Goal: Transaction & Acquisition: Obtain resource

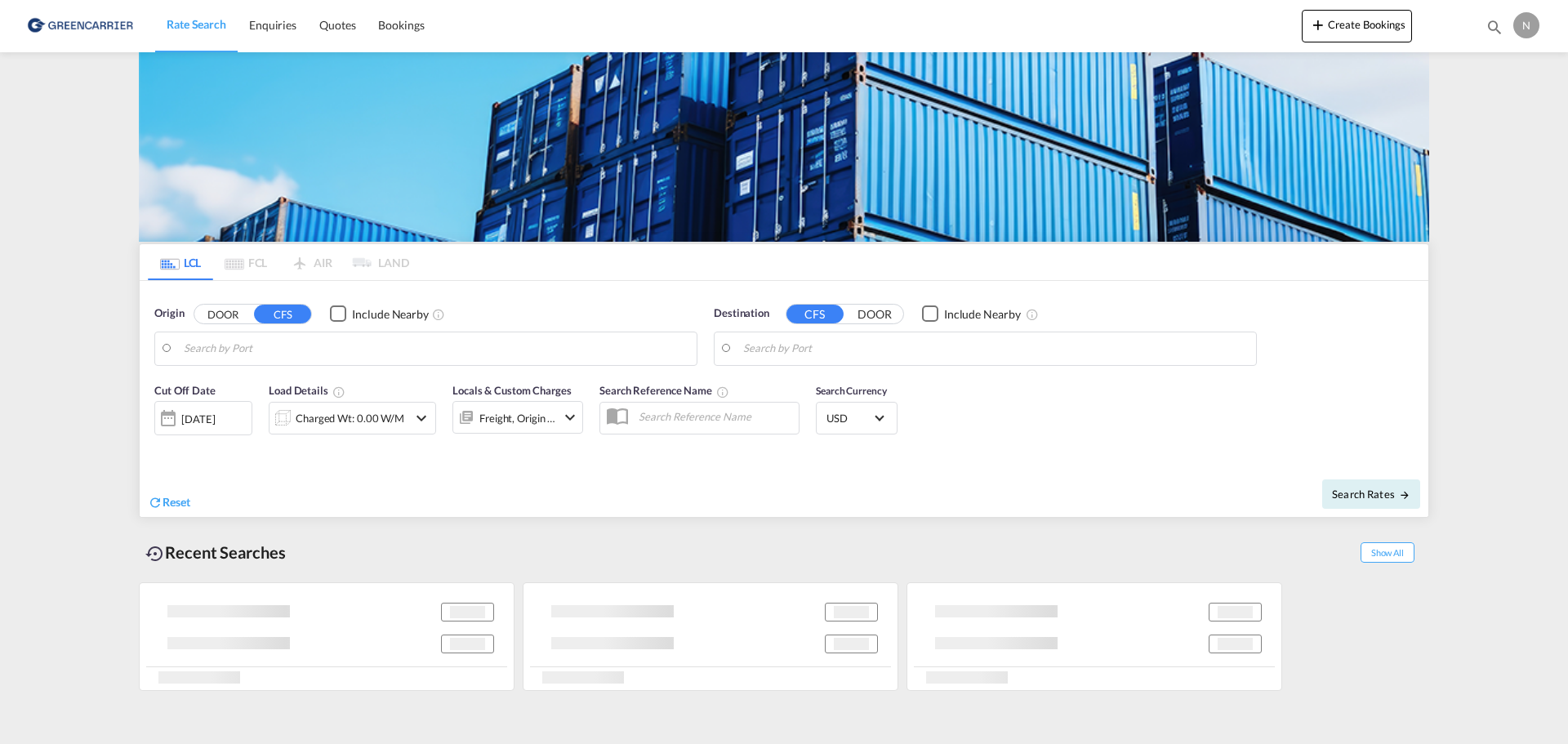
type input "DK-4600, [GEOGRAPHIC_DATA], [GEOGRAPHIC_DATA], [GEOGRAPHIC_DATA], [GEOGRAPHIC_D…"
type input "[GEOGRAPHIC_DATA], SH, CNSHA"
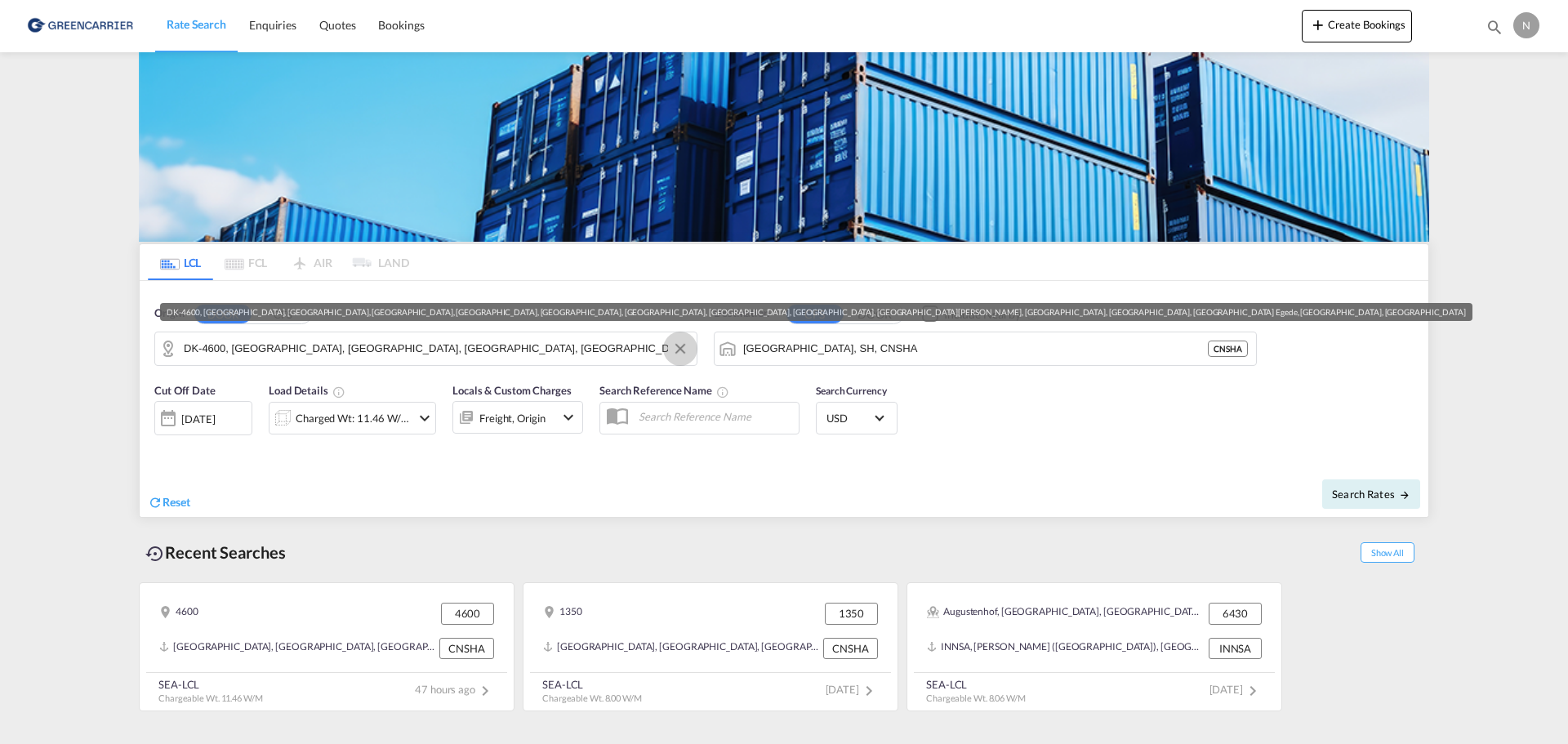
click at [677, 345] on button "Clear Input" at bounding box center [680, 349] width 25 height 25
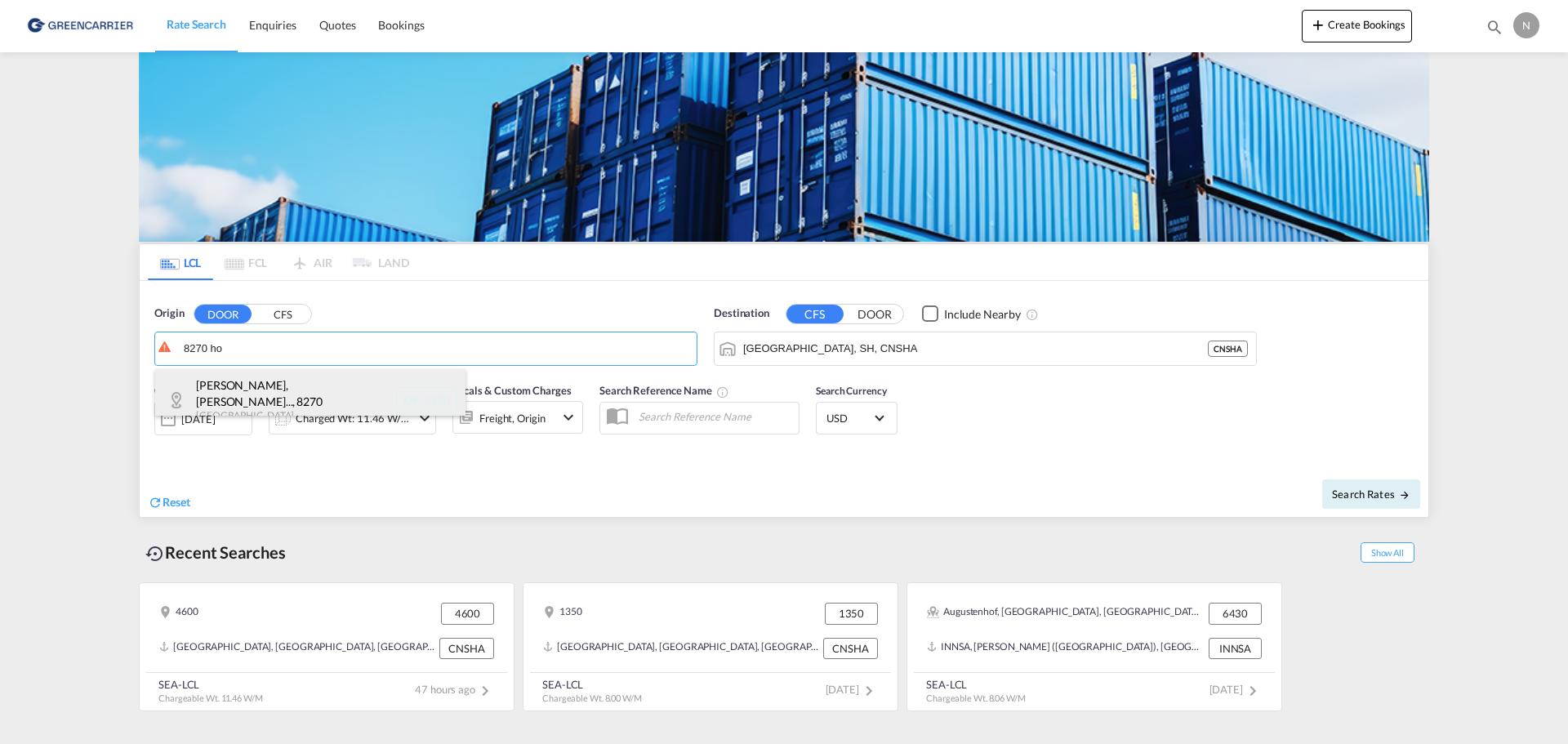
click at [336, 383] on div "[PERSON_NAME], Hoejbjer... , 8270 Denmark DK-8270" at bounding box center [310, 400] width 310 height 62
type input "DK-8270, Fredens, [GEOGRAPHIC_DATA], [GEOGRAPHIC_DATA], [GEOGRAPHIC_DATA], [GEO…"
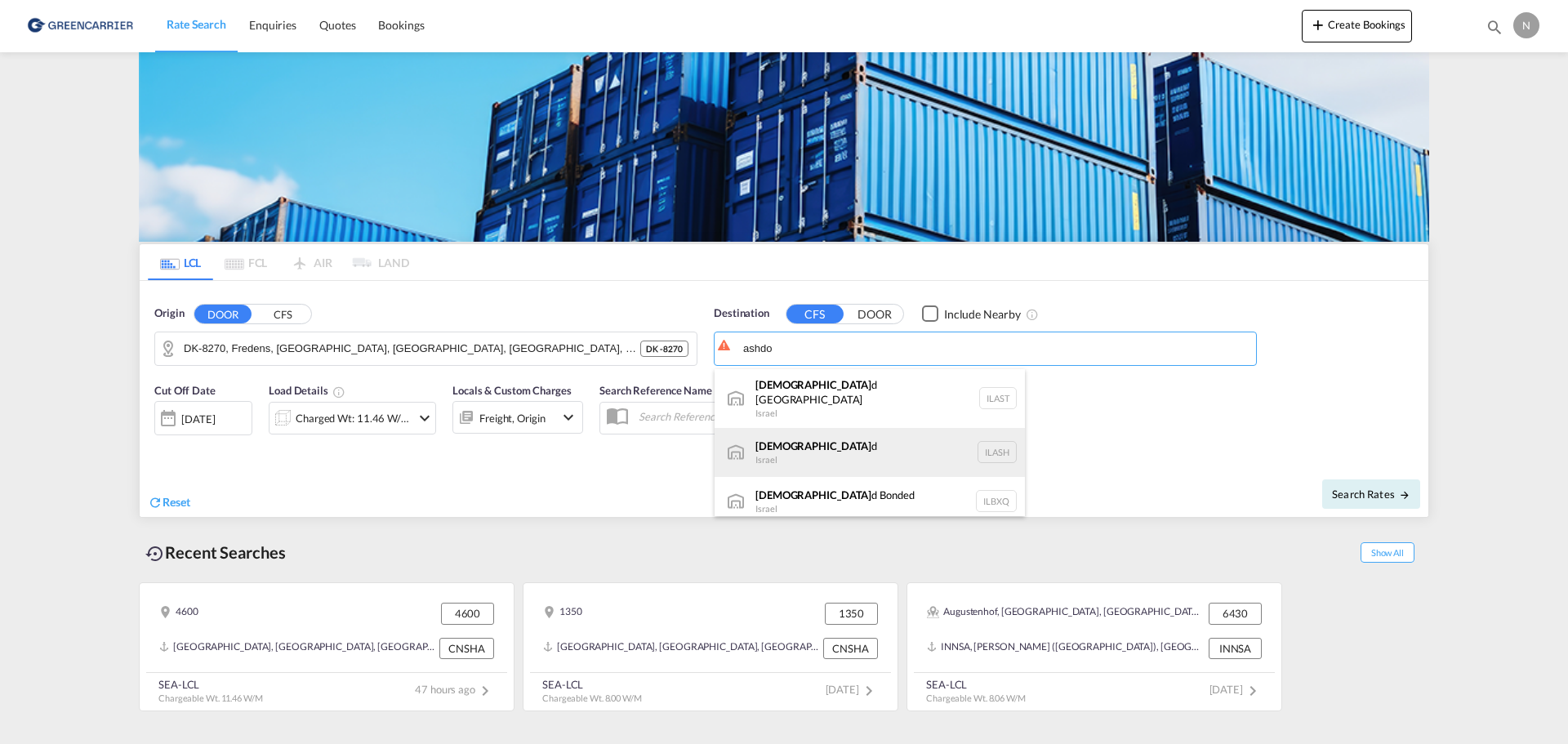
click at [844, 437] on div "Ashdo d Israel [GEOGRAPHIC_DATA]" at bounding box center [869, 452] width 310 height 49
type input "Ashdod, ILASH"
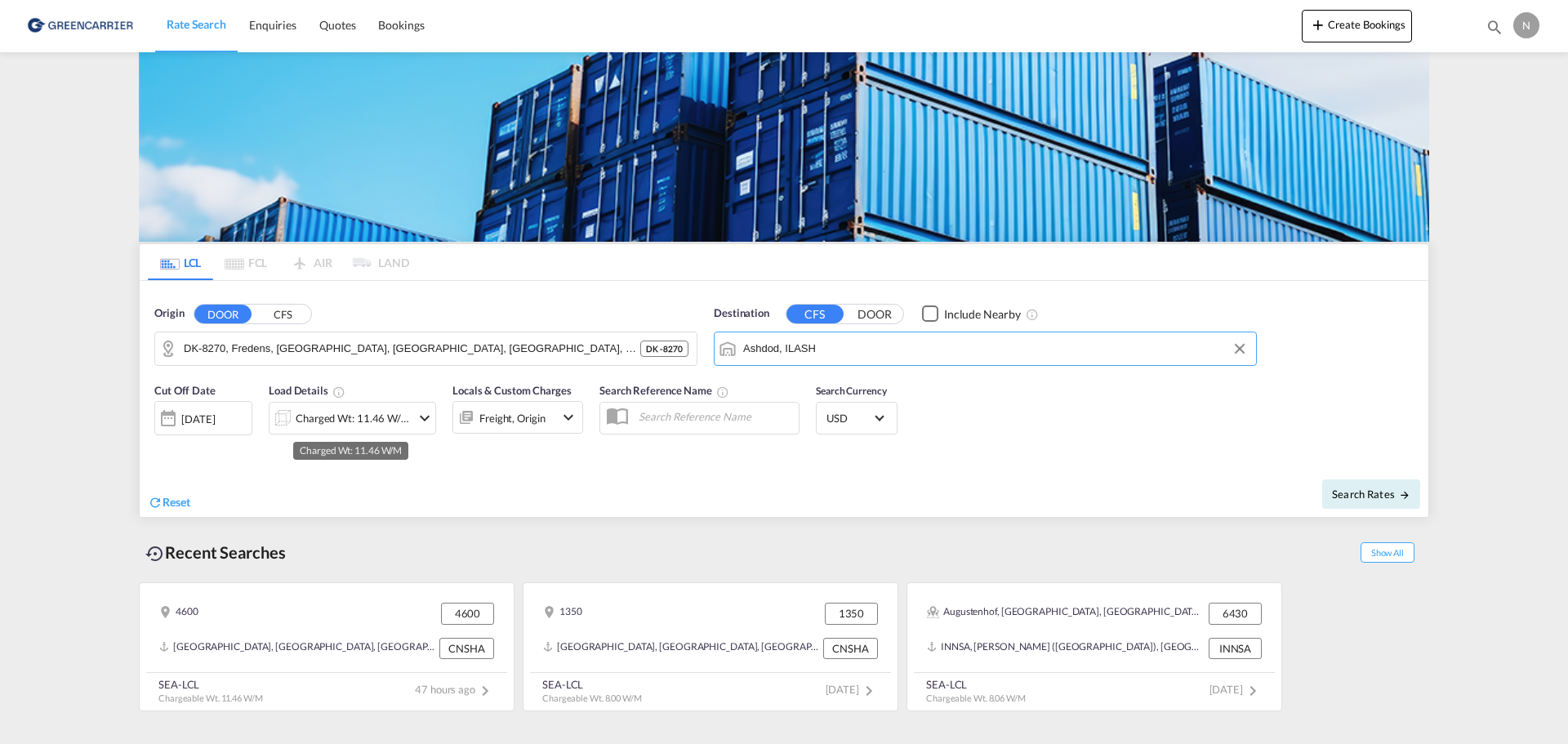
click at [387, 421] on div "Charged Wt: 11.46 W/M" at bounding box center [353, 418] width 115 height 23
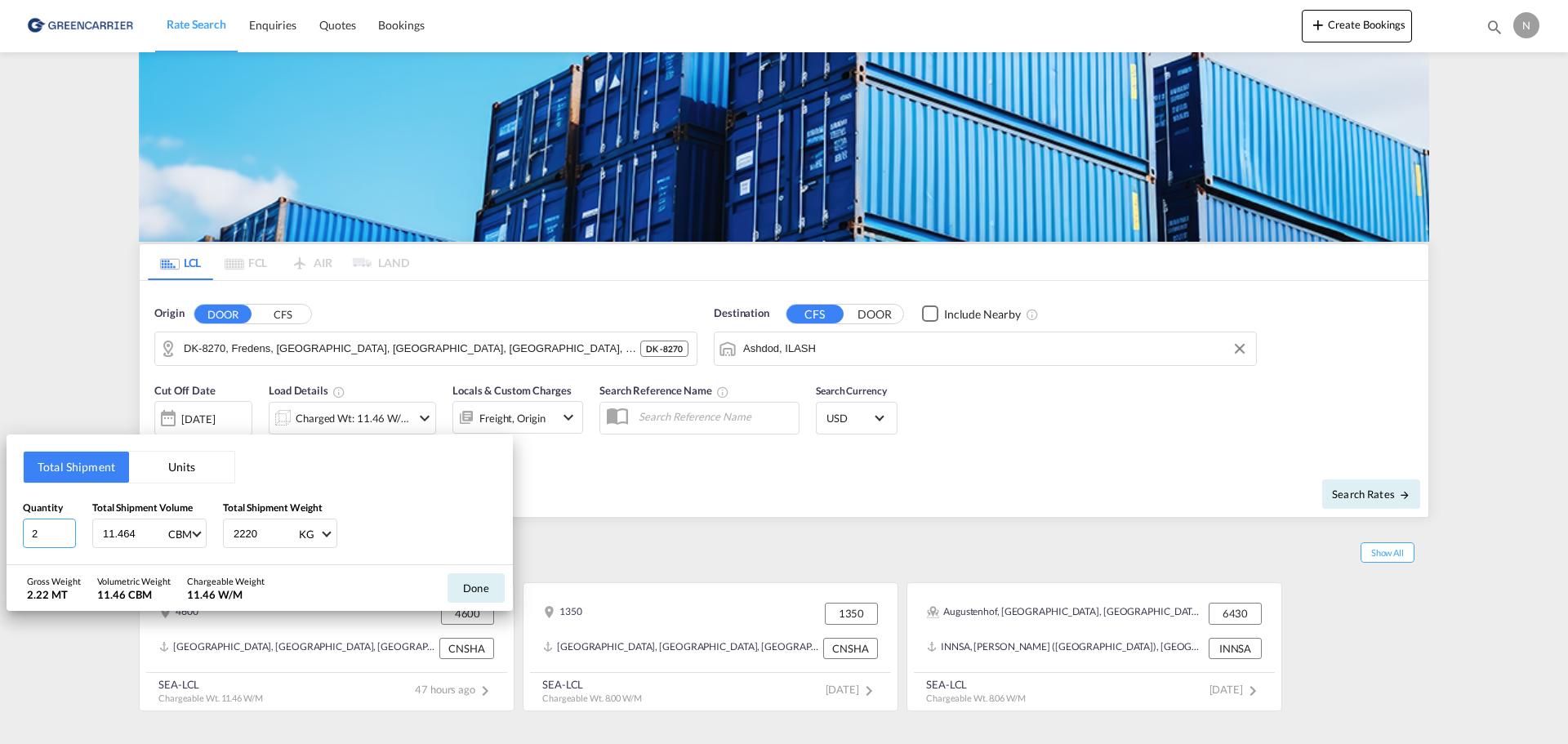
click at [45, 534] on input "2" at bounding box center [50, 534] width 53 height 29
click at [67, 528] on input "3" at bounding box center [50, 534] width 53 height 29
click at [67, 528] on input "4" at bounding box center [50, 534] width 53 height 29
type input "5"
click at [67, 528] on input "5" at bounding box center [50, 534] width 53 height 29
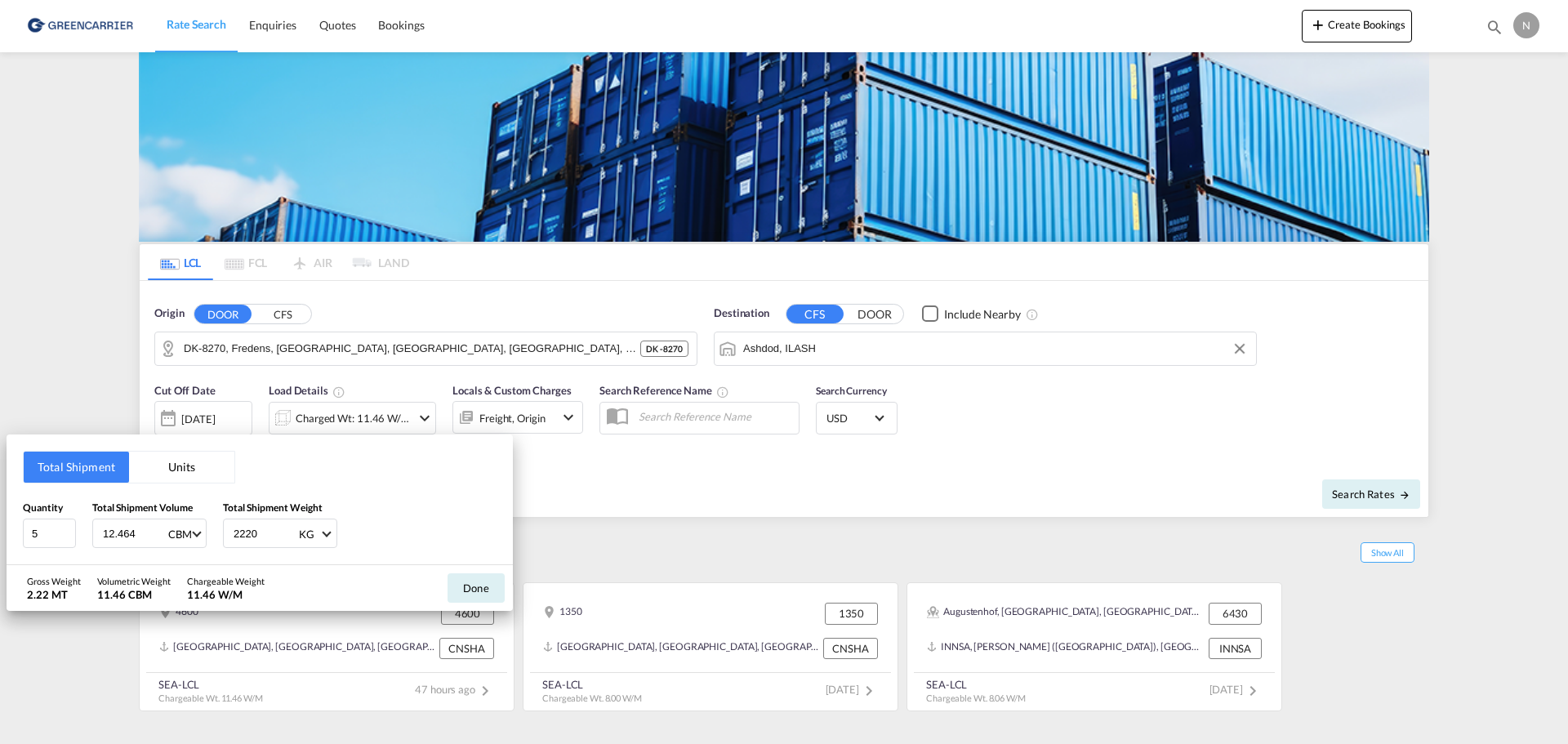
click at [156, 530] on input "12.464" at bounding box center [134, 534] width 65 height 27
drag, startPoint x: 140, startPoint y: 535, endPoint x: 69, endPoint y: 528, distance: 71.3
click at [93, 537] on div "12.464 CBM CBM CFT" at bounding box center [149, 534] width 114 height 29
type input "10.021"
type input "1470"
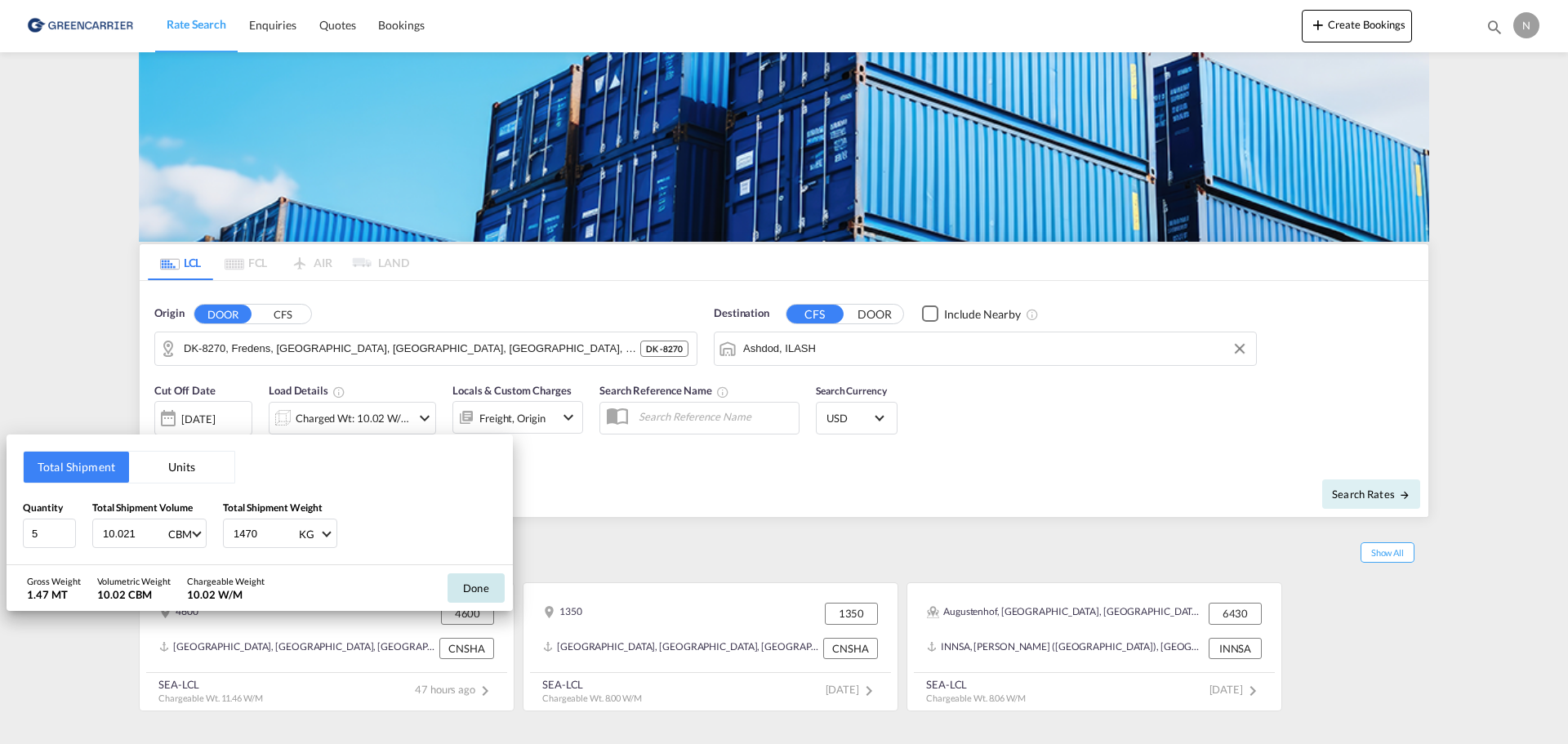
click at [477, 587] on button "Done" at bounding box center [476, 588] width 58 height 29
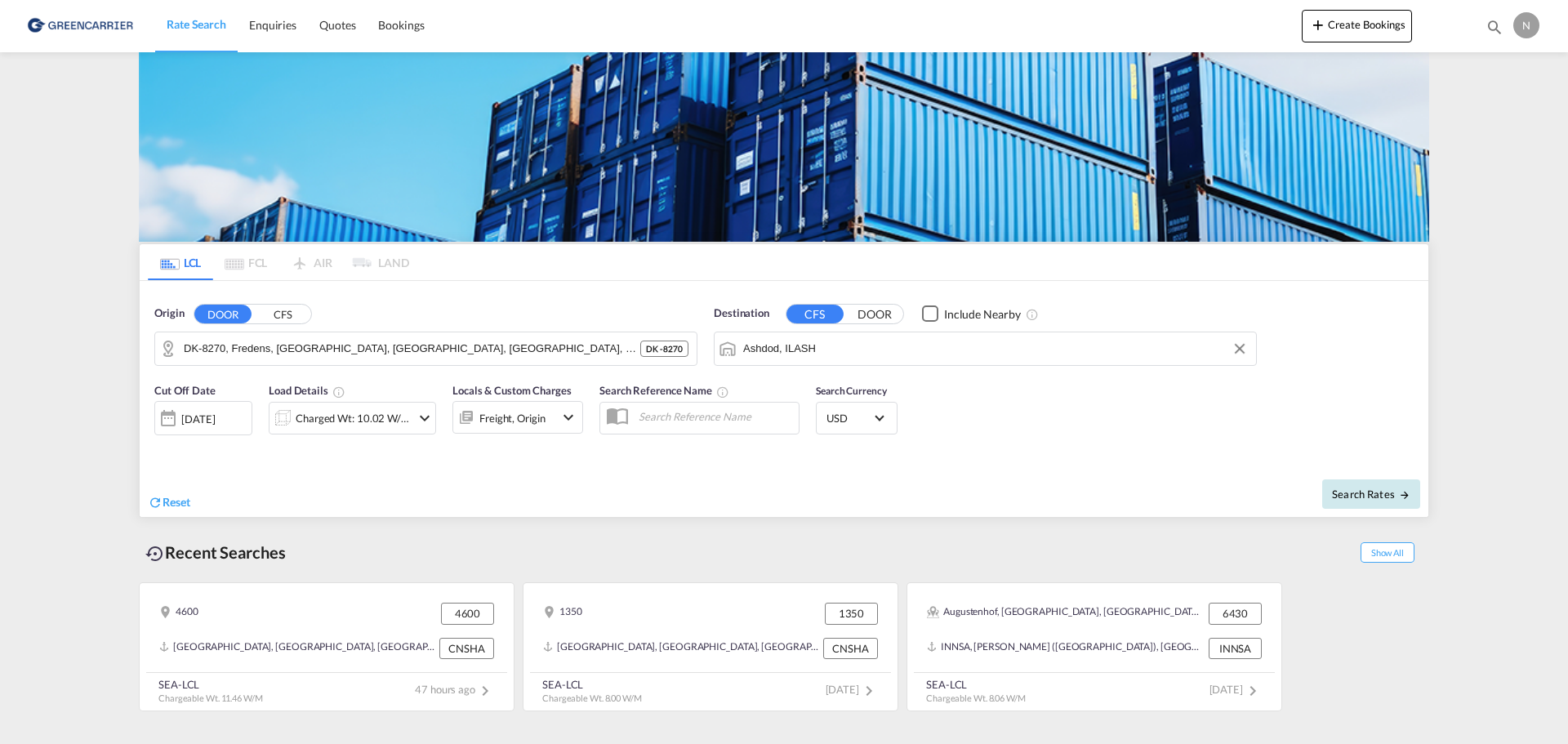
click at [1372, 494] on span "Search Rates" at bounding box center [1370, 493] width 78 height 13
type input "8270 to ILASH / [DATE]"
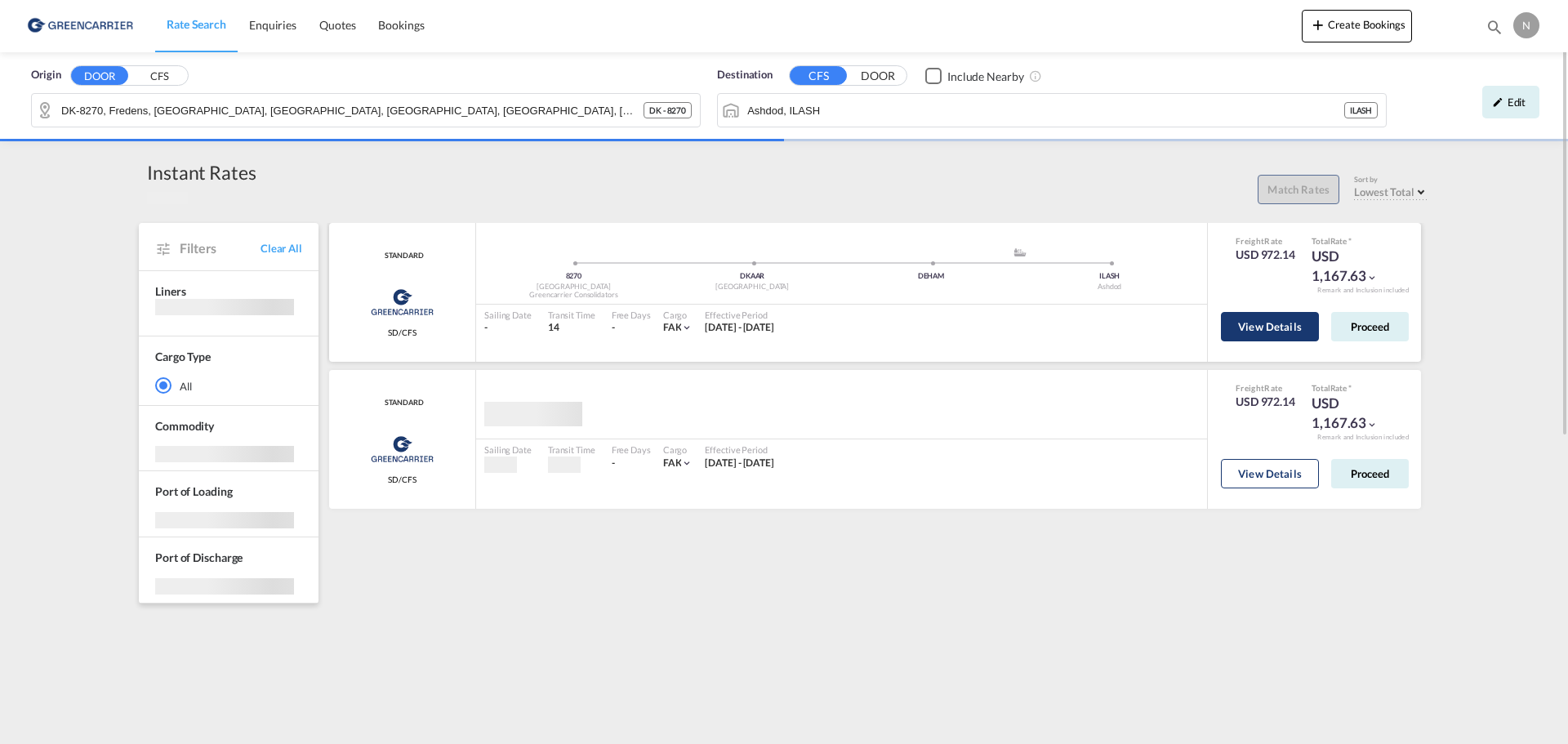
click at [1295, 326] on button "View Details" at bounding box center [1270, 326] width 98 height 29
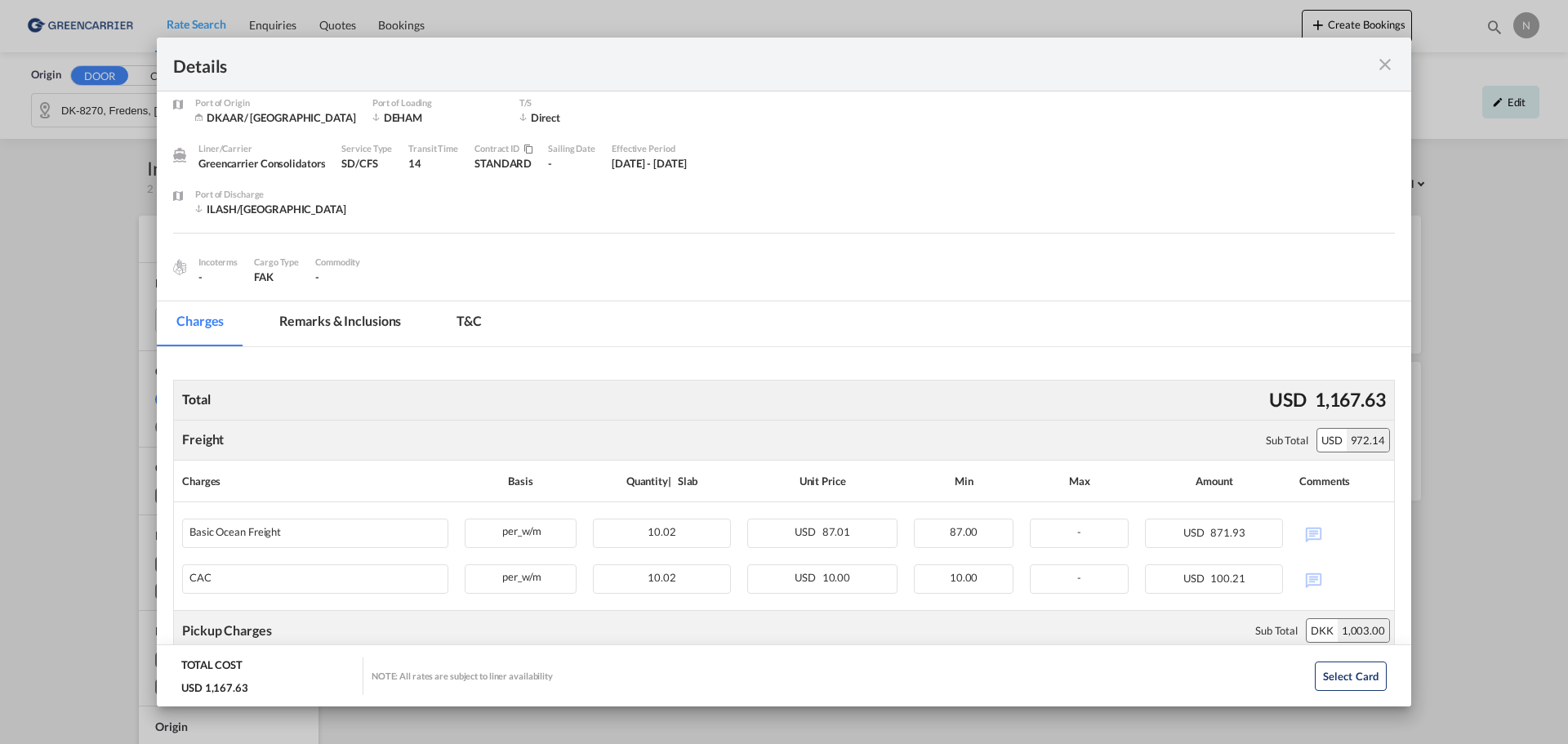
scroll to position [46, 0]
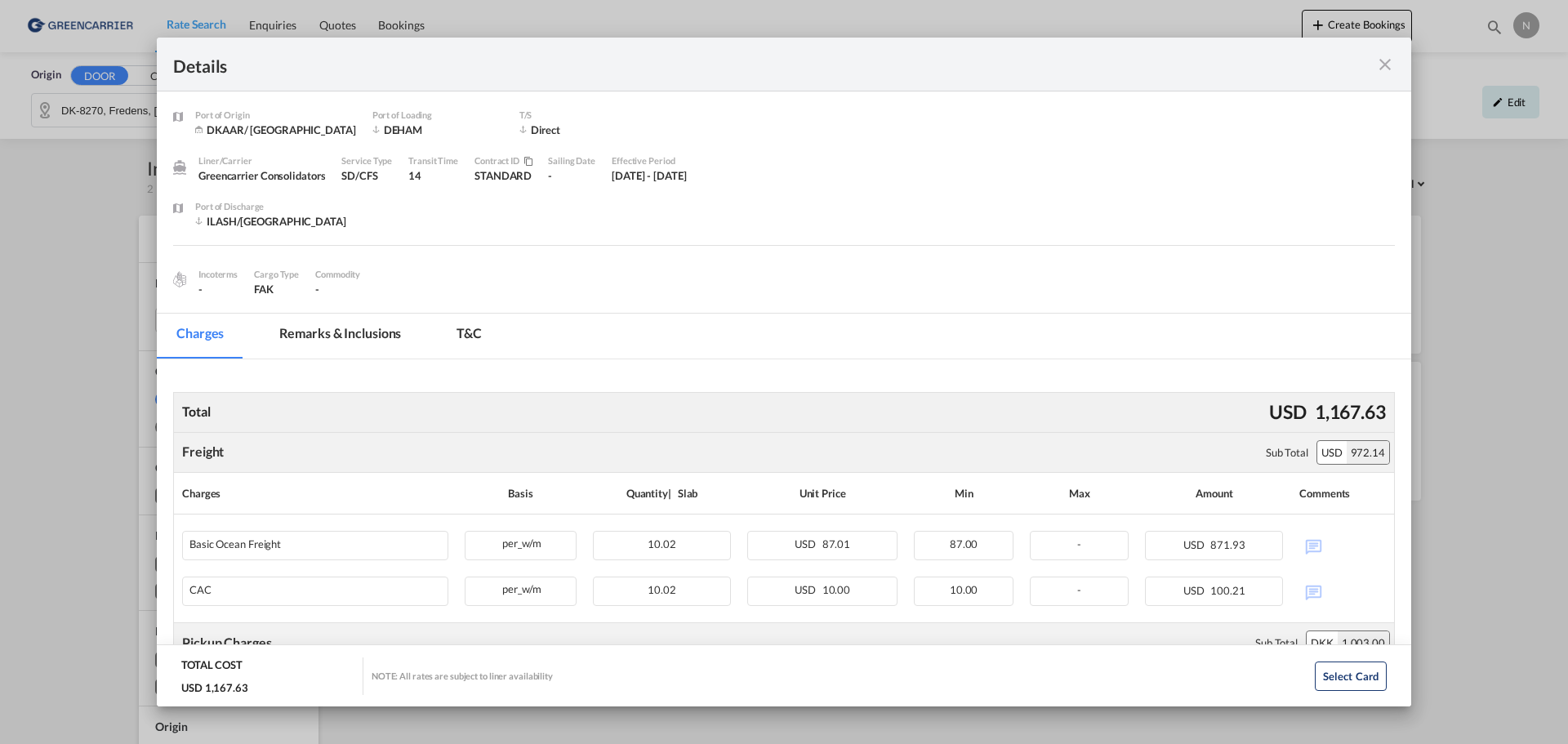
click at [1388, 64] on md-icon "icon-close fg-AAA8AD m-0 cursor" at bounding box center [1385, 64] width 20 height 20
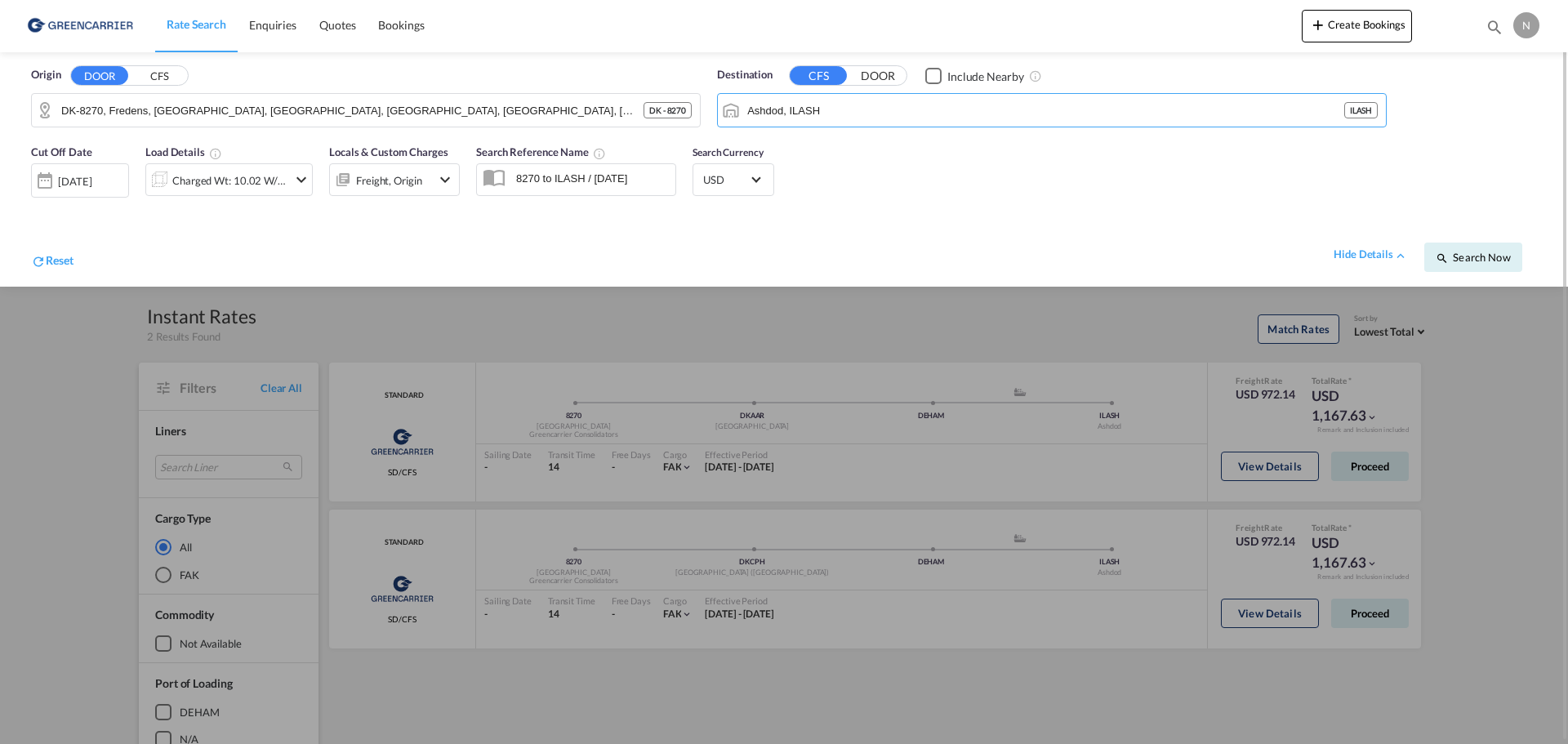
click at [1413, 180] on div "Cut Off Date [DATE] [DATE] Load Details Charged Wt: 10.02 W/M Locals & Custom C…" at bounding box center [784, 211] width 1535 height 151
drag, startPoint x: 1510, startPoint y: 403, endPoint x: 1495, endPoint y: 394, distance: 17.5
click at [1510, 403] on div at bounding box center [784, 372] width 1568 height 744
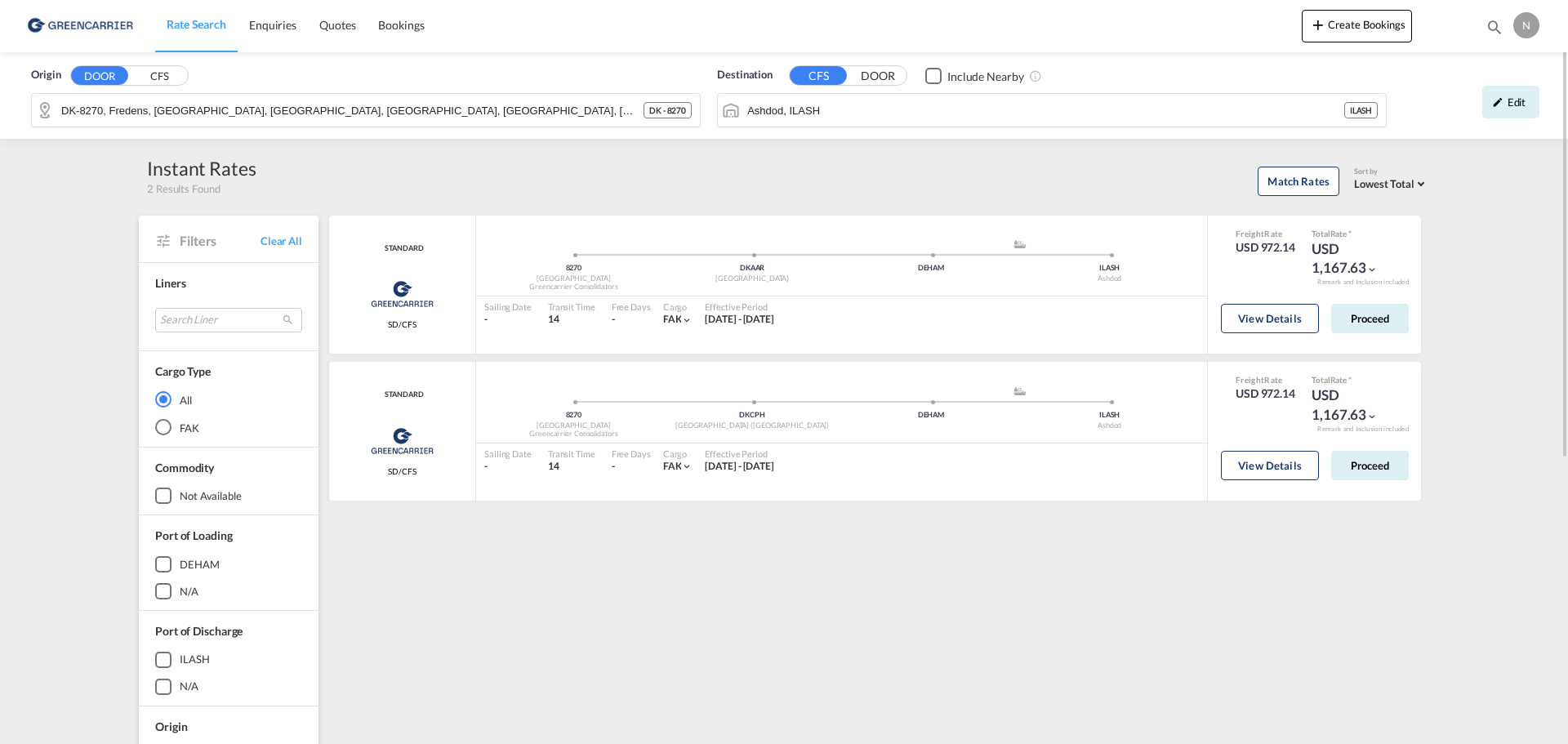
click at [1510, 124] on div "Edit" at bounding box center [1471, 102] width 153 height 47
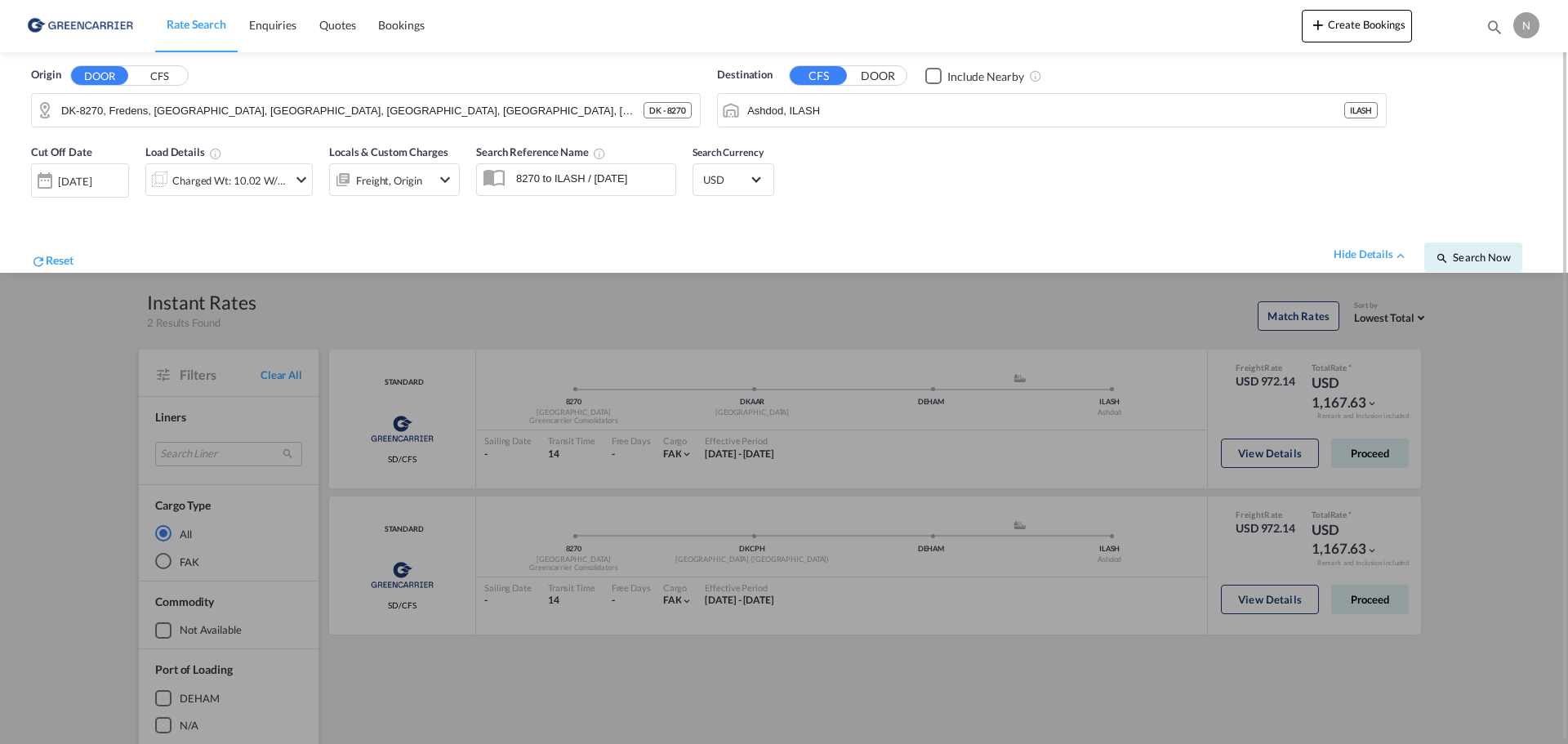
click at [1510, 114] on div "Origin DOOR CFS DK-8270, [GEOGRAPHIC_DATA], [GEOGRAPHIC_DATA], [GEOGRAPHIC_DATA…" at bounding box center [784, 94] width 1535 height 83
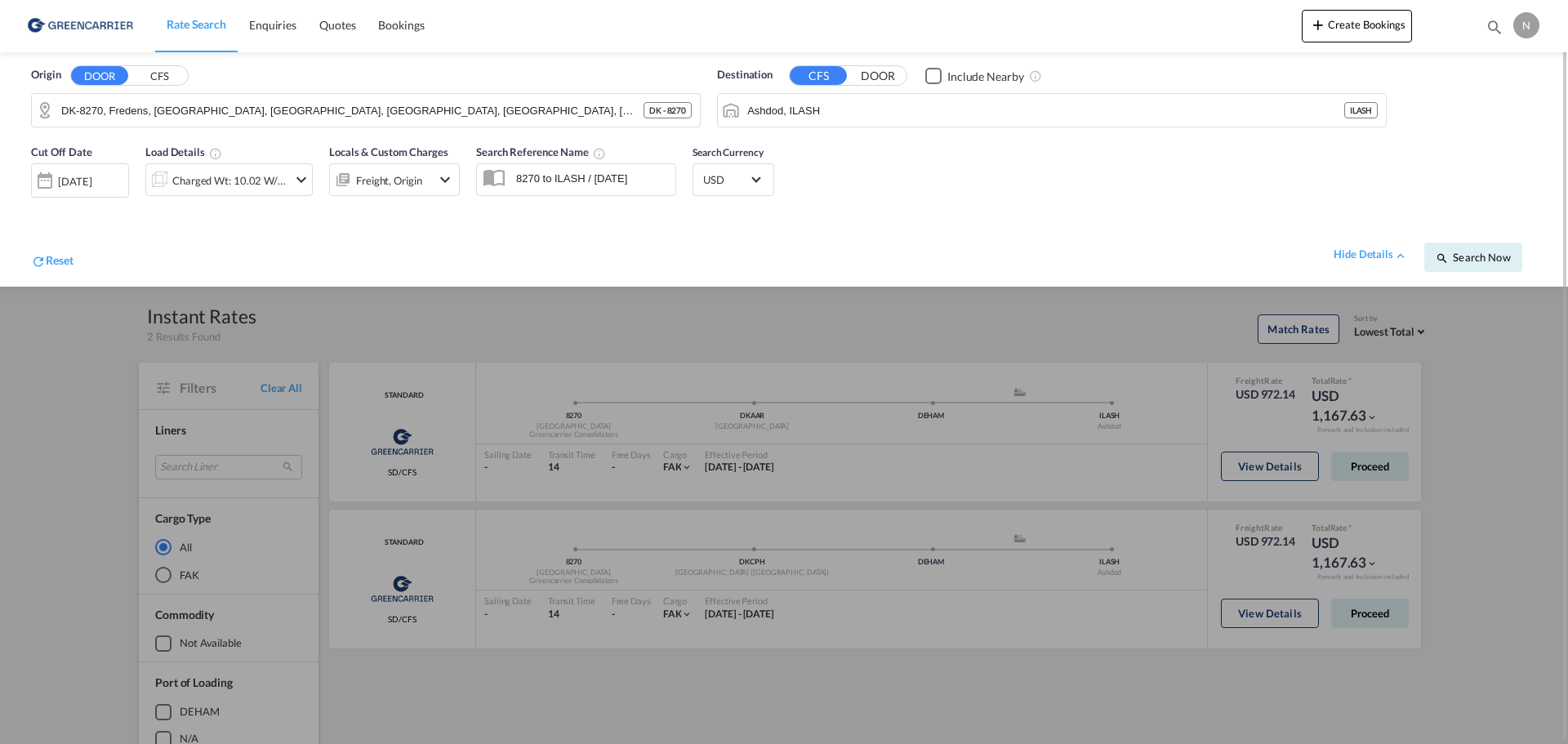
click at [1535, 357] on div at bounding box center [784, 372] width 1568 height 744
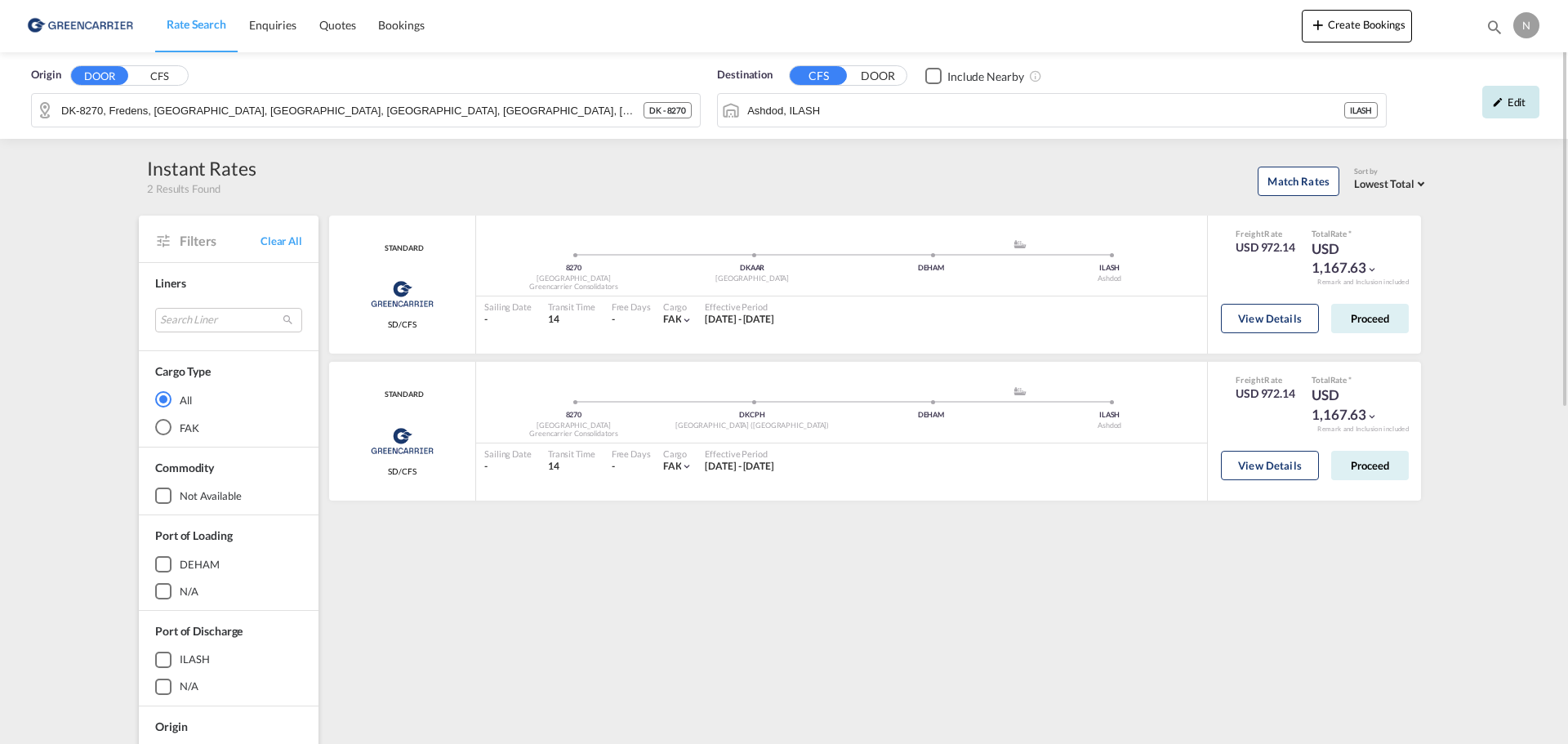
click at [1508, 101] on div "Edit" at bounding box center [1510, 102] width 58 height 33
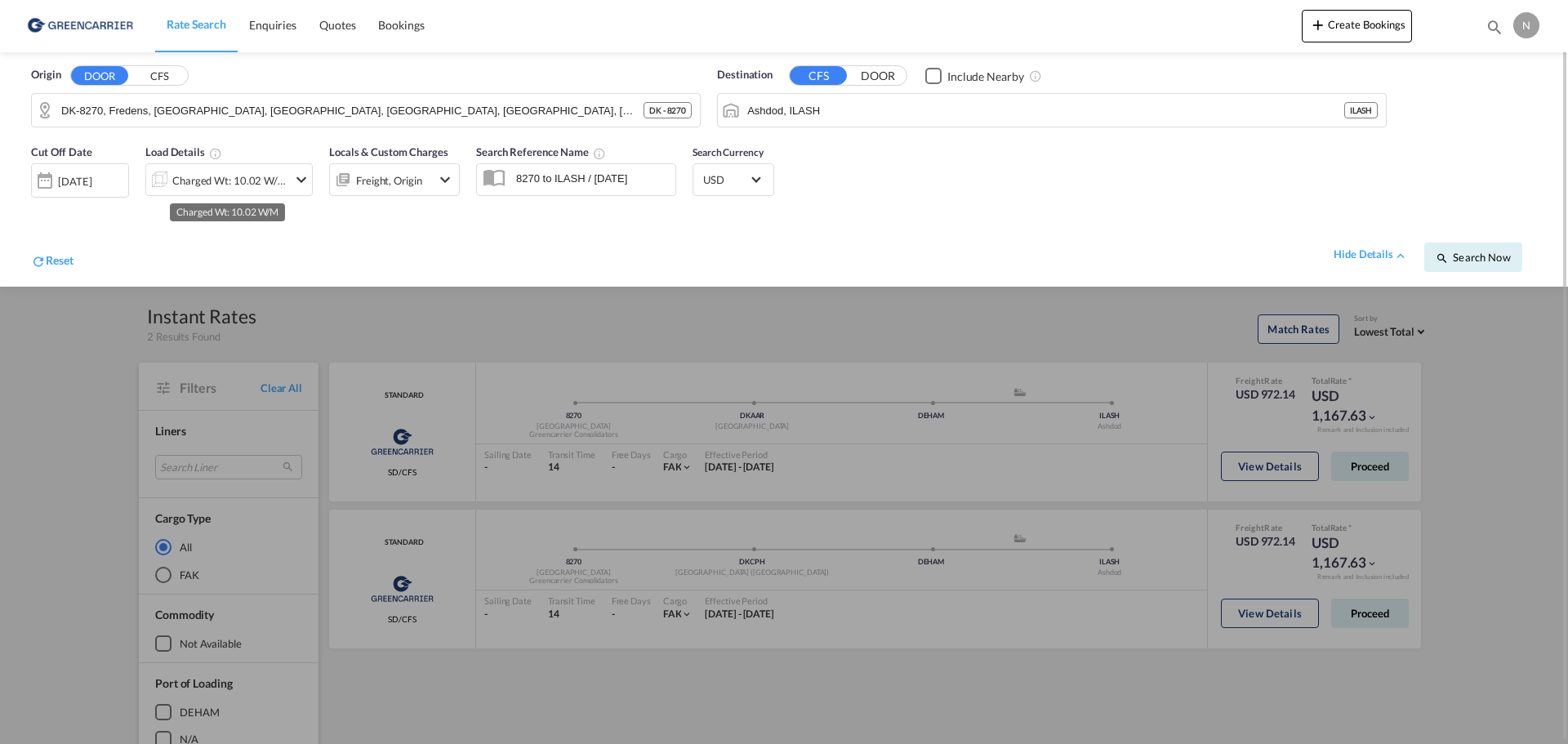
click at [223, 188] on div "Charged Wt: 10.02 W/M" at bounding box center [230, 180] width 115 height 23
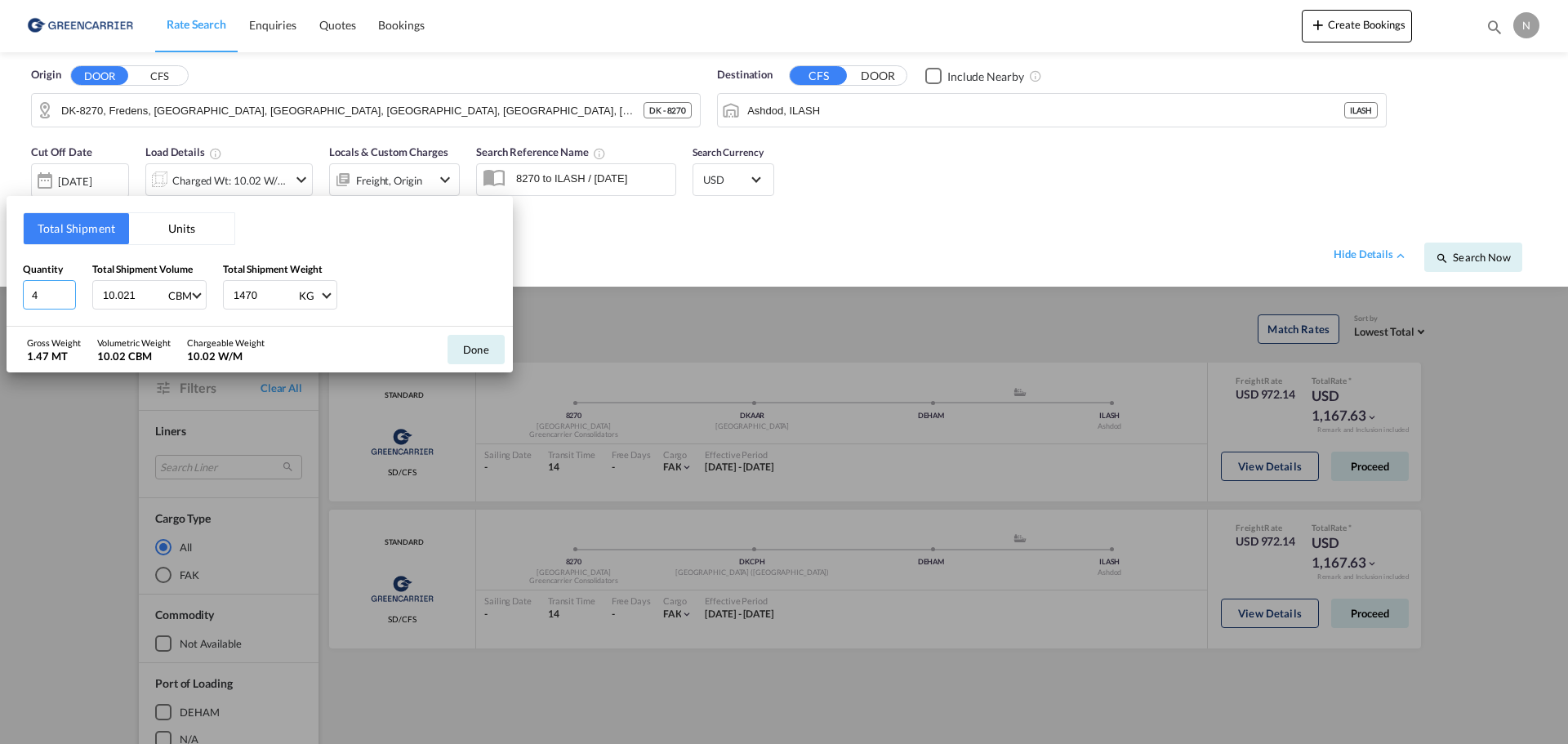
click at [68, 299] on input "4" at bounding box center [50, 295] width 53 height 29
click at [66, 297] on input "3" at bounding box center [50, 295] width 53 height 29
type input "2"
click at [66, 297] on input "2" at bounding box center [50, 295] width 53 height 29
drag, startPoint x: 134, startPoint y: 292, endPoint x: 41, endPoint y: 292, distance: 93.0
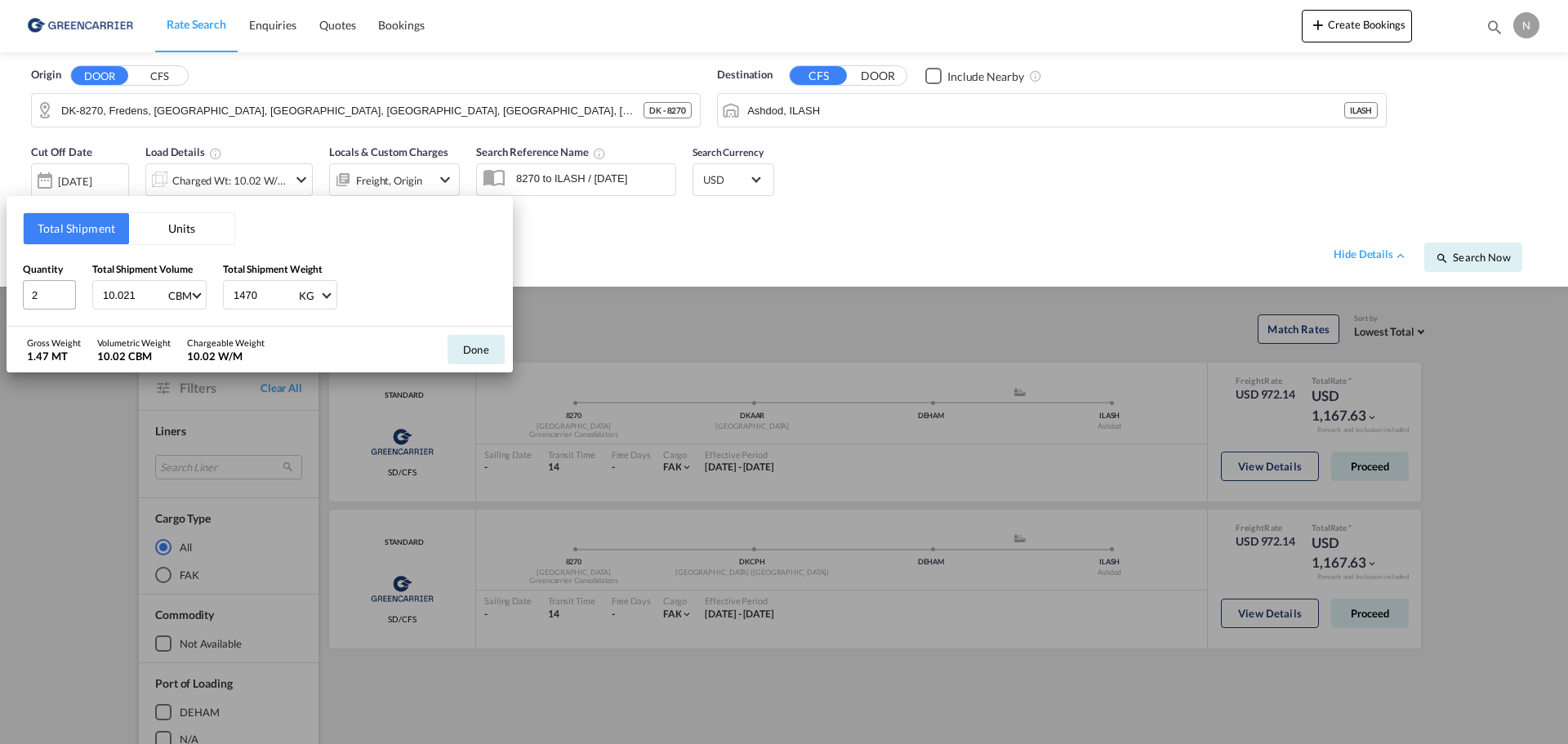
click at [41, 292] on div "Quantity 2 Total Shipment Volume 10.021 CBM CBM CFT Total Shipment Weight 1470 …" at bounding box center [259, 285] width 473 height 49
type input "418"
drag, startPoint x: 124, startPoint y: 297, endPoint x: 54, endPoint y: 296, distance: 70.0
click at [54, 296] on div "Quantity 2 Total Shipment Volume 418 CBM CBM CFT Total Shipment Weight 418 KG K…" at bounding box center [259, 285] width 473 height 49
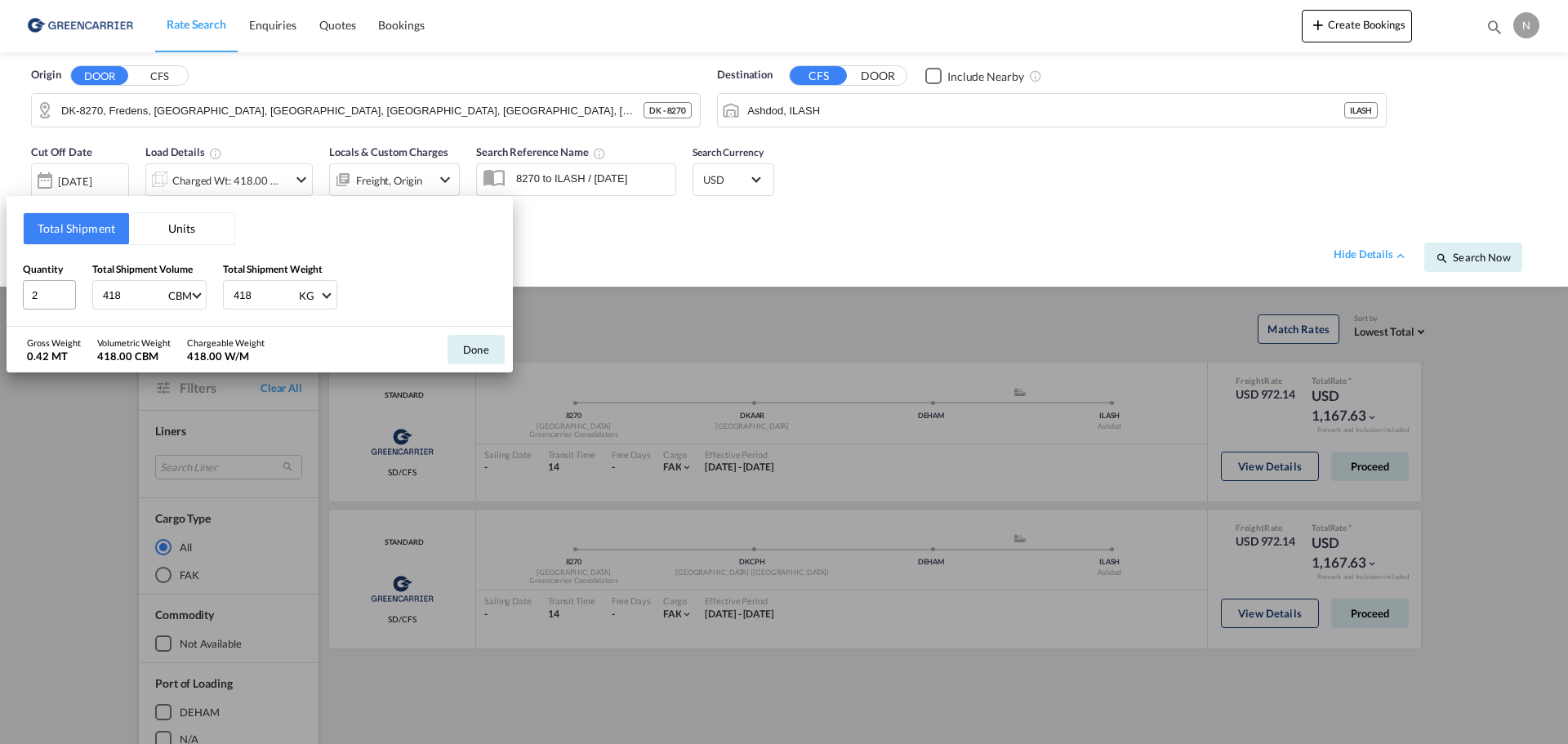
type input "0"
type input "0.854"
click at [477, 348] on button "Done" at bounding box center [476, 350] width 58 height 29
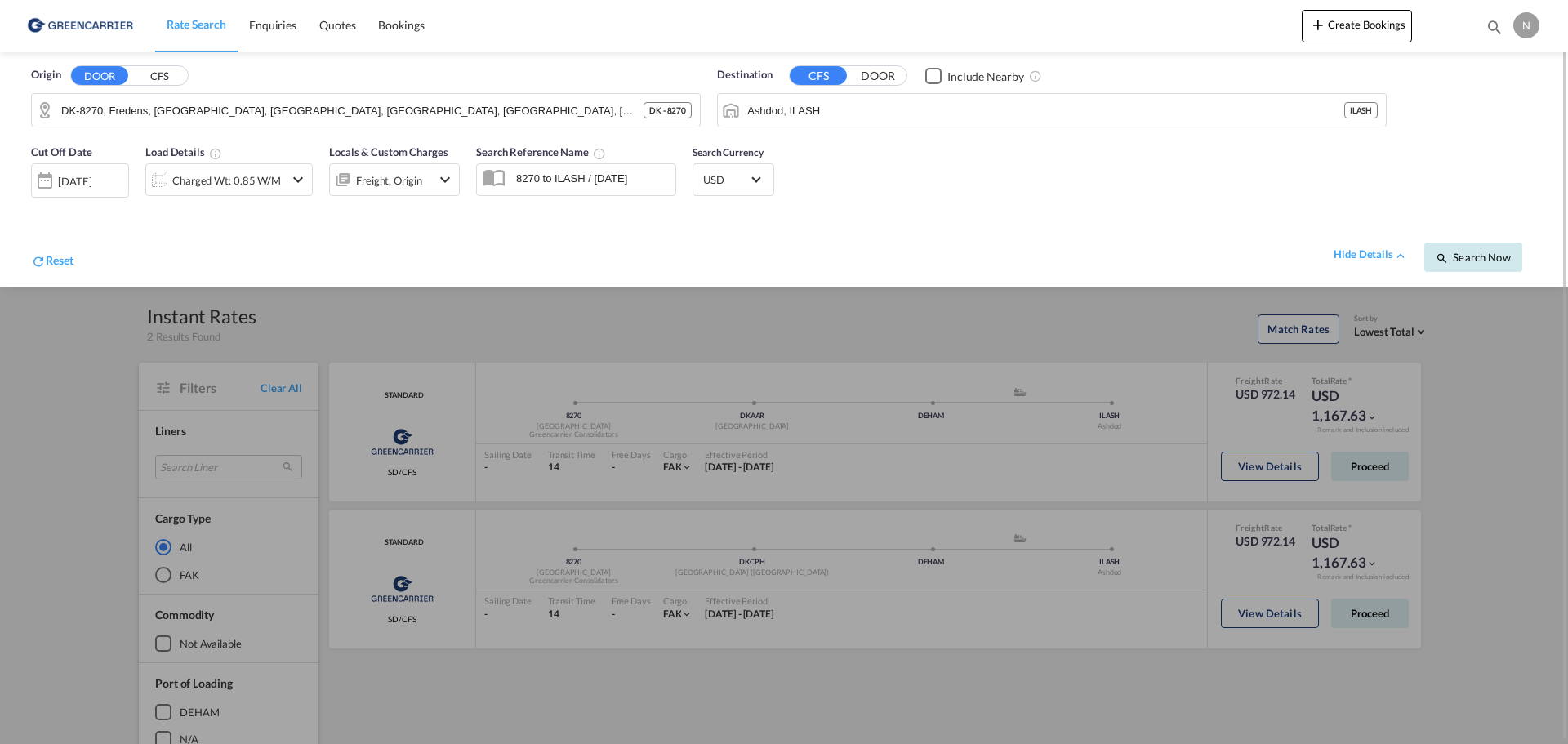
click at [1486, 267] on button "Search Now" at bounding box center [1473, 257] width 98 height 29
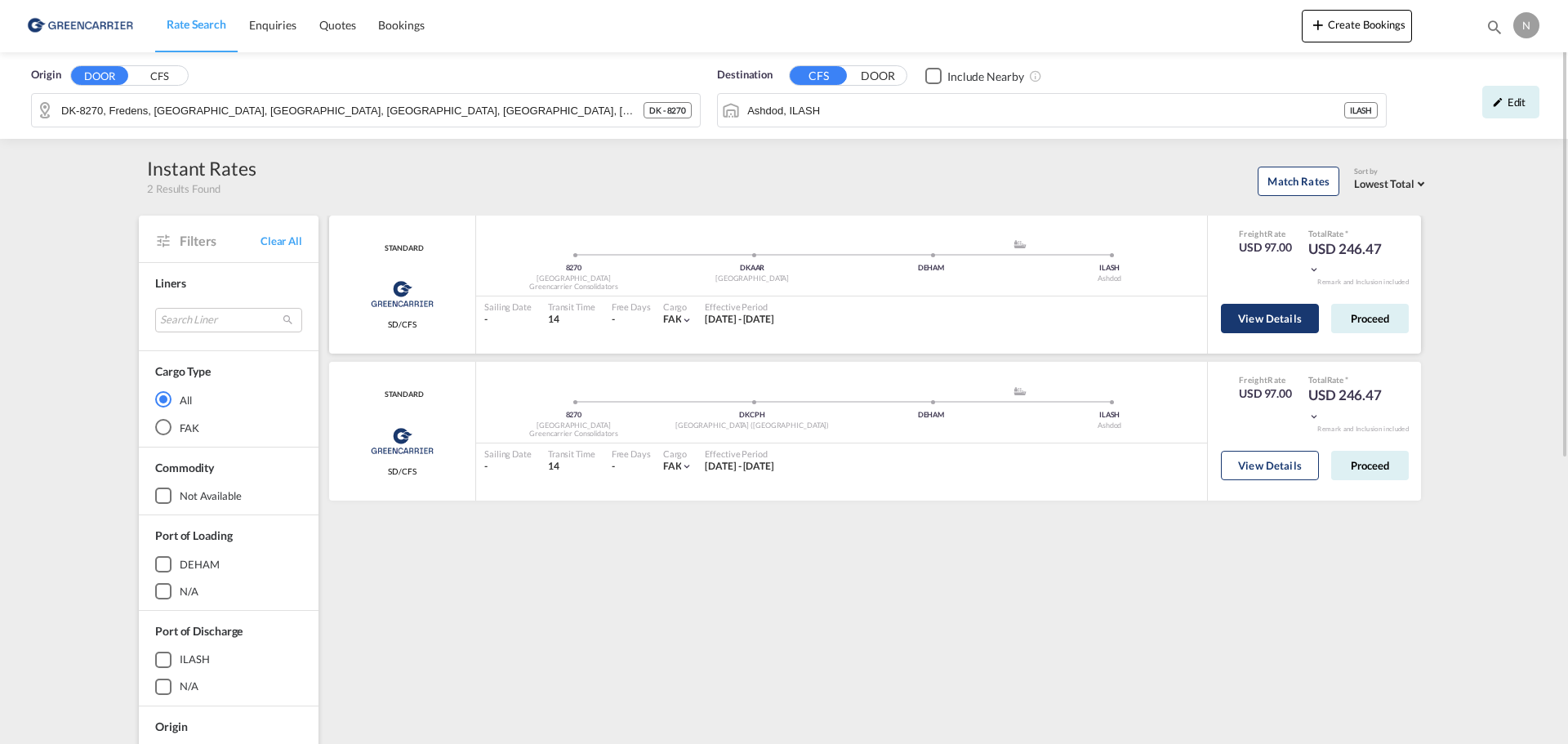
click at [1265, 326] on button "View Details" at bounding box center [1270, 319] width 98 height 29
